Goal: Information Seeking & Learning: Learn about a topic

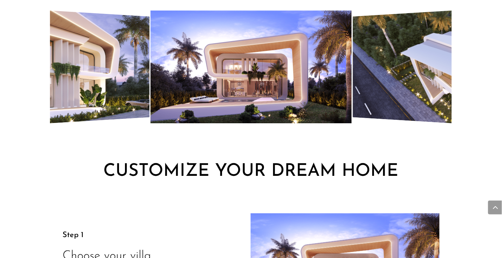
scroll to position [767, 0]
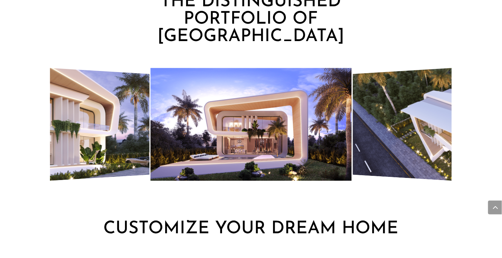
drag, startPoint x: 409, startPoint y: 120, endPoint x: 406, endPoint y: 122, distance: 4.1
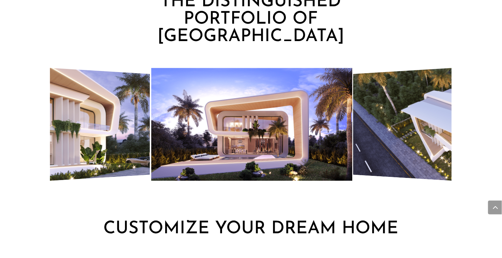
click at [404, 118] on img "4 / 7" at bounding box center [465, 124] width 225 height 128
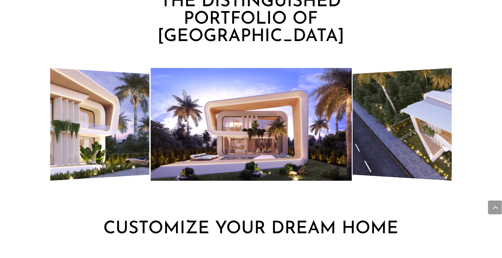
click at [412, 115] on img "4 / 7" at bounding box center [465, 124] width 225 height 128
click at [341, 112] on img "3 / 7" at bounding box center [251, 124] width 201 height 113
click at [330, 113] on img "3 / 7" at bounding box center [251, 124] width 201 height 113
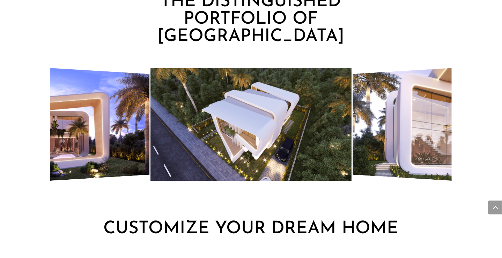
click at [388, 104] on img "5 / 7" at bounding box center [465, 124] width 225 height 128
click at [292, 110] on img "4 / 7" at bounding box center [251, 124] width 201 height 113
drag, startPoint x: 284, startPoint y: 109, endPoint x: 275, endPoint y: 111, distance: 9.2
click at [275, 111] on img "4 / 7" at bounding box center [251, 124] width 201 height 113
click at [276, 110] on img "4 / 7" at bounding box center [251, 124] width 201 height 113
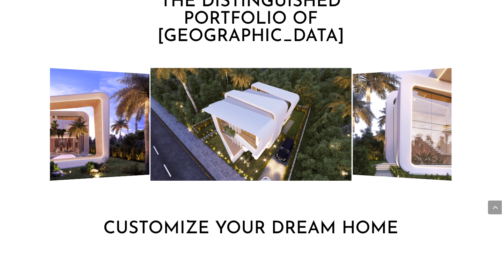
click at [279, 133] on img "4 / 7" at bounding box center [251, 124] width 201 height 113
click at [206, 119] on img "4 / 7" at bounding box center [251, 124] width 201 height 113
click at [131, 121] on img "3 / 7" at bounding box center [36, 124] width 225 height 128
click at [104, 125] on img "3 / 7" at bounding box center [36, 124] width 225 height 128
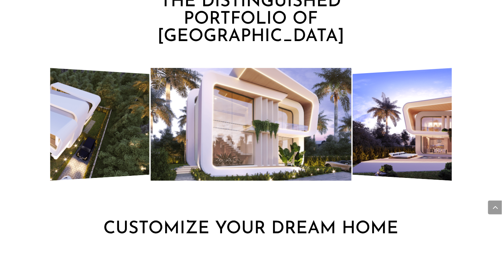
click at [118, 125] on img "4 / 7" at bounding box center [36, 124] width 225 height 128
click at [115, 125] on img "4 / 7" at bounding box center [36, 124] width 225 height 128
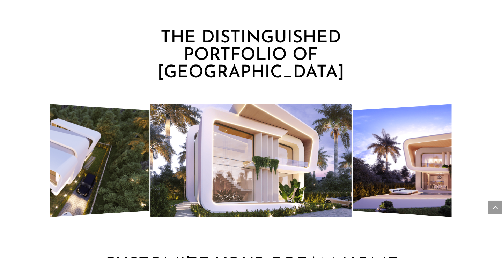
scroll to position [733, 0]
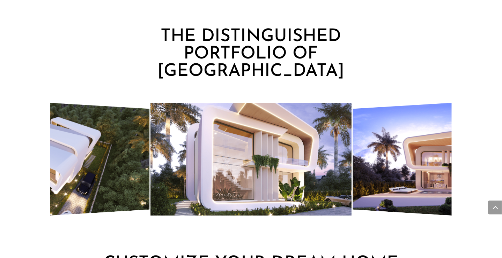
click at [379, 159] on img "3 / 7" at bounding box center [465, 159] width 225 height 128
click at [331, 148] on div at bounding box center [150, 159] width 401 height 113
click at [351, 148] on div at bounding box center [150, 159] width 401 height 113
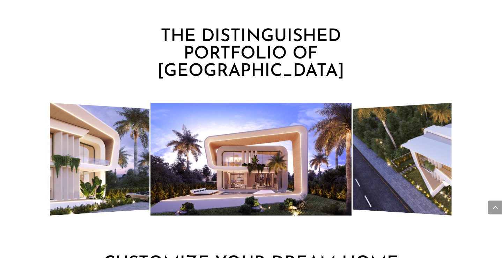
click at [422, 173] on img "7 / 7" at bounding box center [465, 159] width 225 height 128
click at [336, 179] on img "6 / 7" at bounding box center [251, 159] width 201 height 113
click at [125, 176] on img "5 / 7" at bounding box center [36, 159] width 225 height 128
click at [194, 175] on img "6 / 7" at bounding box center [251, 159] width 201 height 113
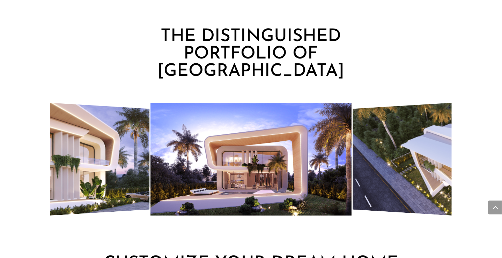
click at [194, 175] on img "6 / 7" at bounding box center [251, 159] width 201 height 113
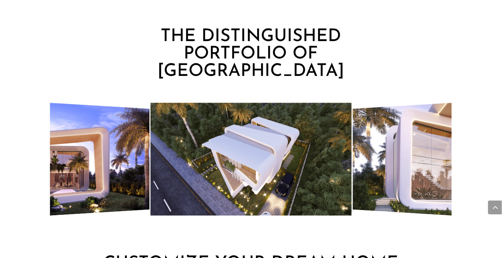
click at [189, 179] on img "4 / 7" at bounding box center [251, 159] width 201 height 113
click at [188, 179] on img "4 / 7" at bounding box center [251, 159] width 201 height 113
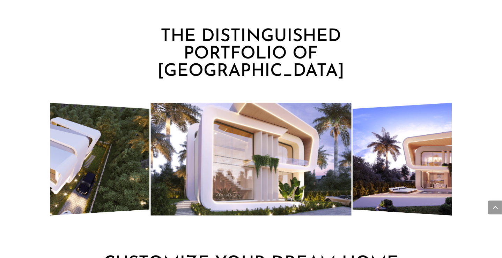
click at [191, 183] on img "5 / 7" at bounding box center [251, 159] width 201 height 113
click at [156, 189] on img "5 / 7" at bounding box center [251, 159] width 201 height 113
click at [163, 187] on img "5 / 7" at bounding box center [251, 159] width 201 height 113
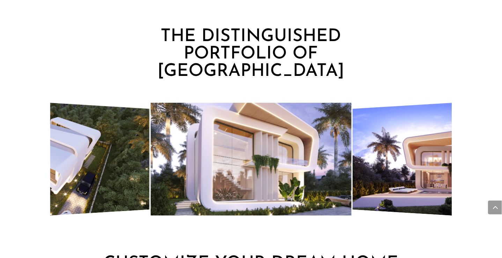
click at [163, 187] on img "5 / 7" at bounding box center [251, 159] width 201 height 113
click at [374, 164] on img "6 / 7" at bounding box center [465, 159] width 225 height 128
click at [320, 168] on img "5 / 7" at bounding box center [251, 159] width 201 height 113
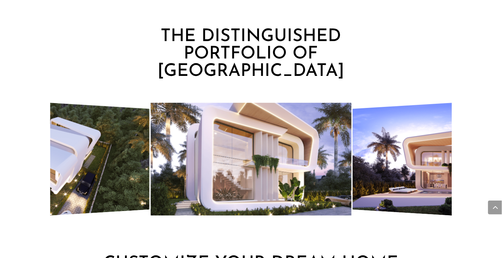
click at [320, 168] on img "5 / 7" at bounding box center [251, 159] width 201 height 113
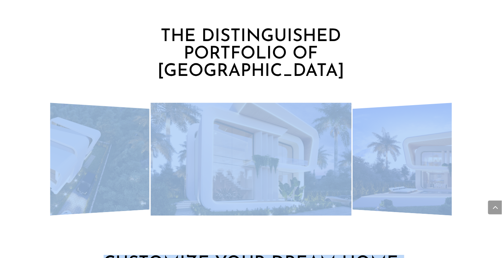
click at [488, 212] on div "[GEOGRAPHIC_DATA] With a name that means Towards The Sea, [GEOGRAPHIC_DATA] is …" at bounding box center [251, 174] width 502 height 1815
click at [488, 212] on span at bounding box center [495, 208] width 14 height 14
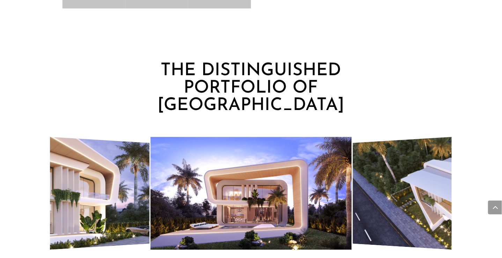
scroll to position [697, 0]
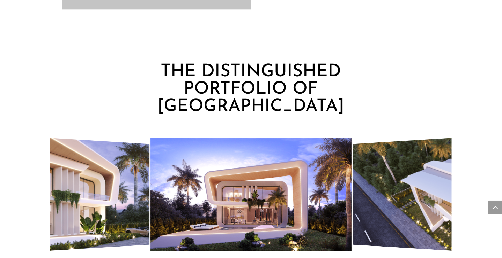
click at [416, 195] on img "7 / 7" at bounding box center [465, 194] width 225 height 128
click at [270, 205] on img "6 / 7" at bounding box center [251, 194] width 201 height 113
click at [364, 204] on img "4 / 7" at bounding box center [465, 194] width 225 height 128
click at [250, 214] on img "3 / 7" at bounding box center [251, 194] width 201 height 113
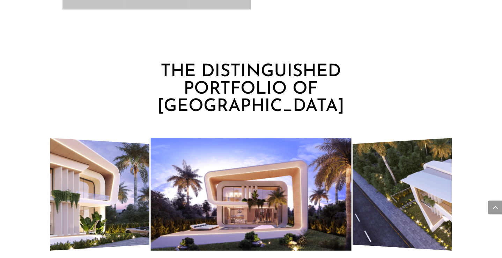
click at [241, 204] on img "3 / 7" at bounding box center [251, 194] width 201 height 113
click at [312, 194] on img "3 / 7" at bounding box center [251, 194] width 201 height 113
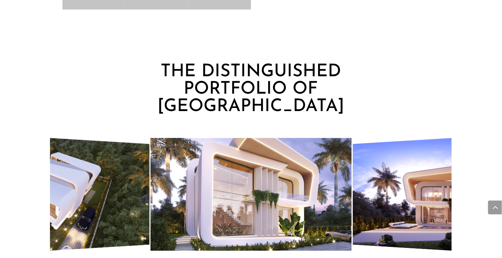
click at [379, 193] on img "3 / 7" at bounding box center [465, 194] width 225 height 128
click at [297, 200] on div at bounding box center [150, 194] width 401 height 113
click at [351, 198] on div at bounding box center [150, 194] width 401 height 113
